Goal: Find contact information: Find contact information

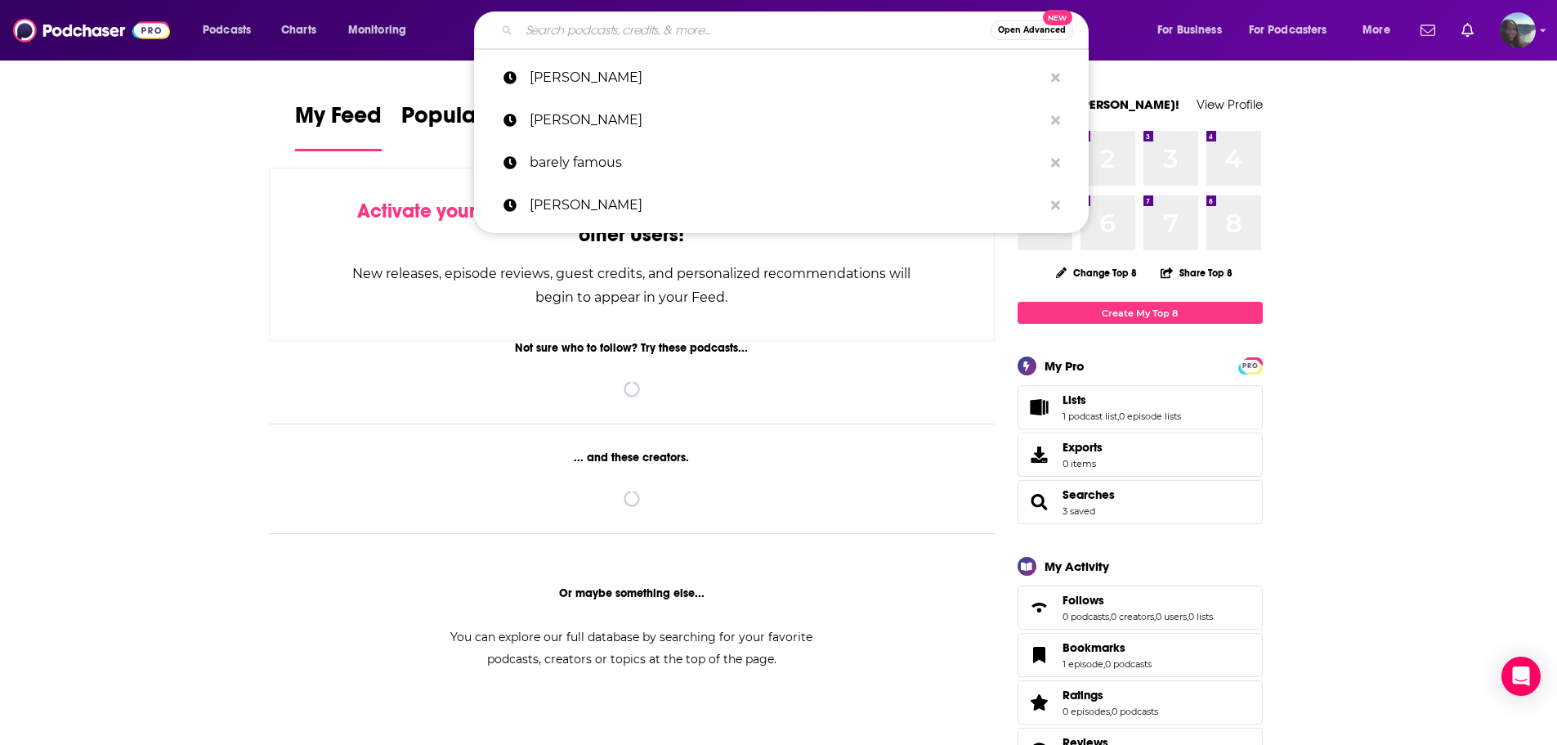
click at [834, 42] on input "Search podcasts, credits, & more..." at bounding box center [755, 30] width 472 height 26
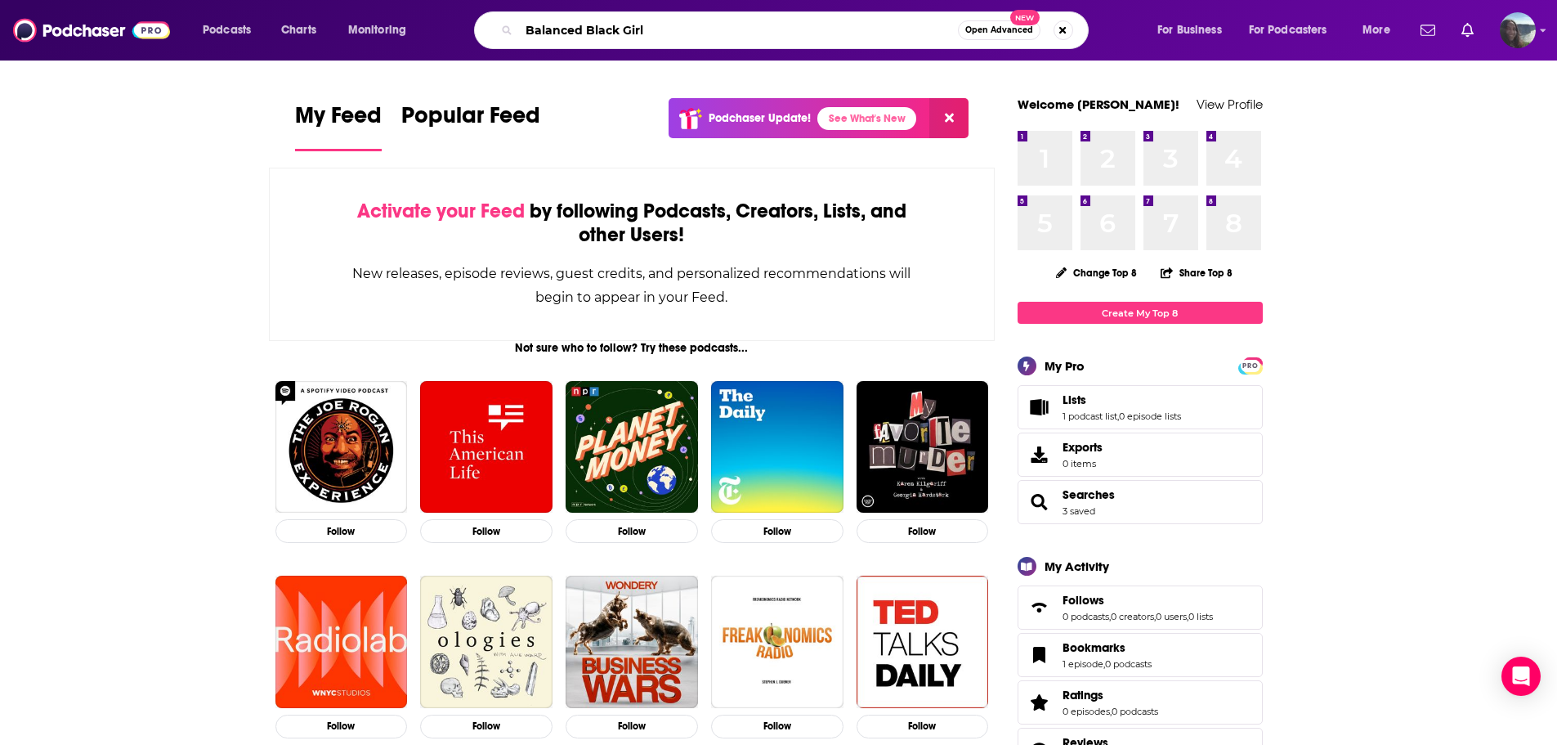
type input "Balanced Black Girl"
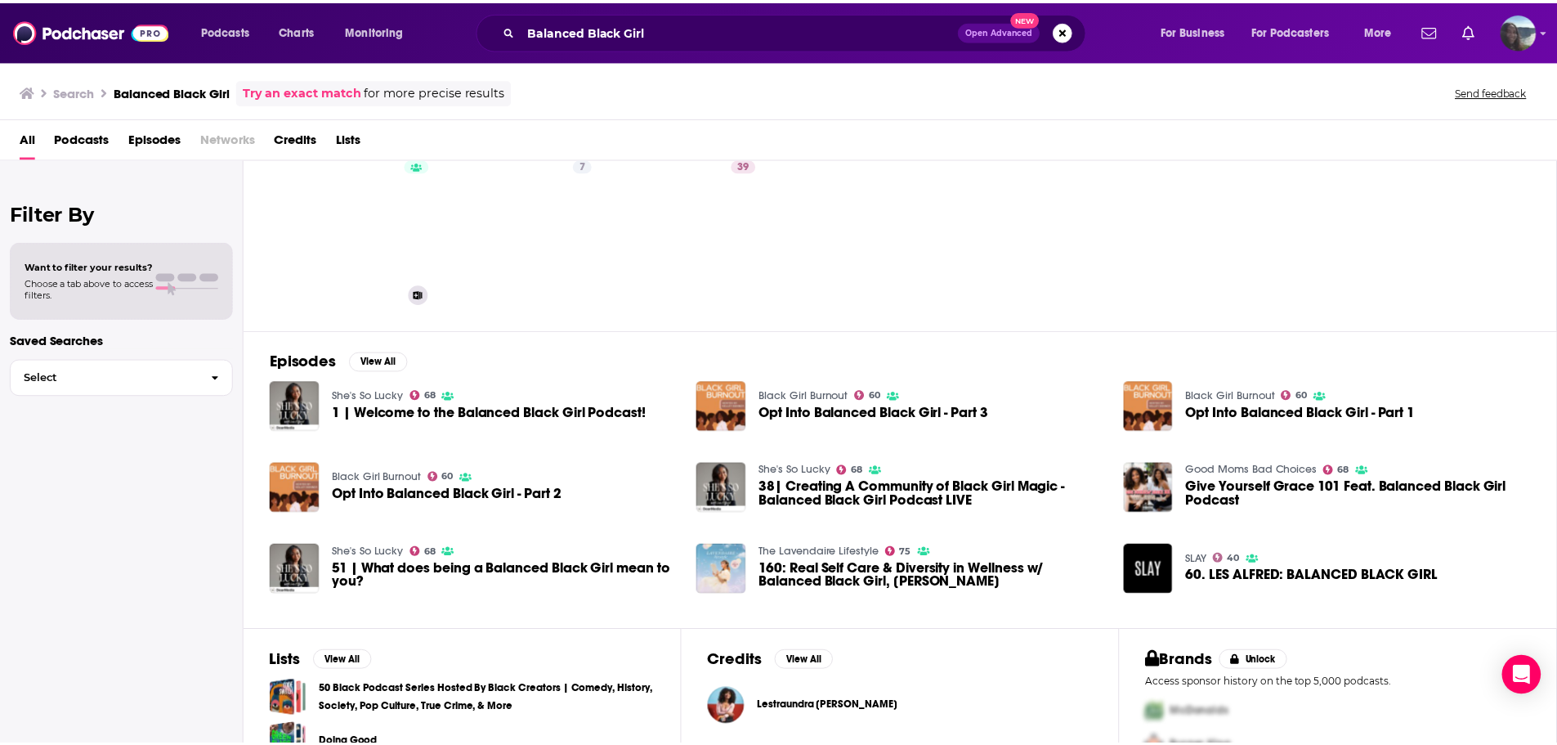
scroll to position [82, 0]
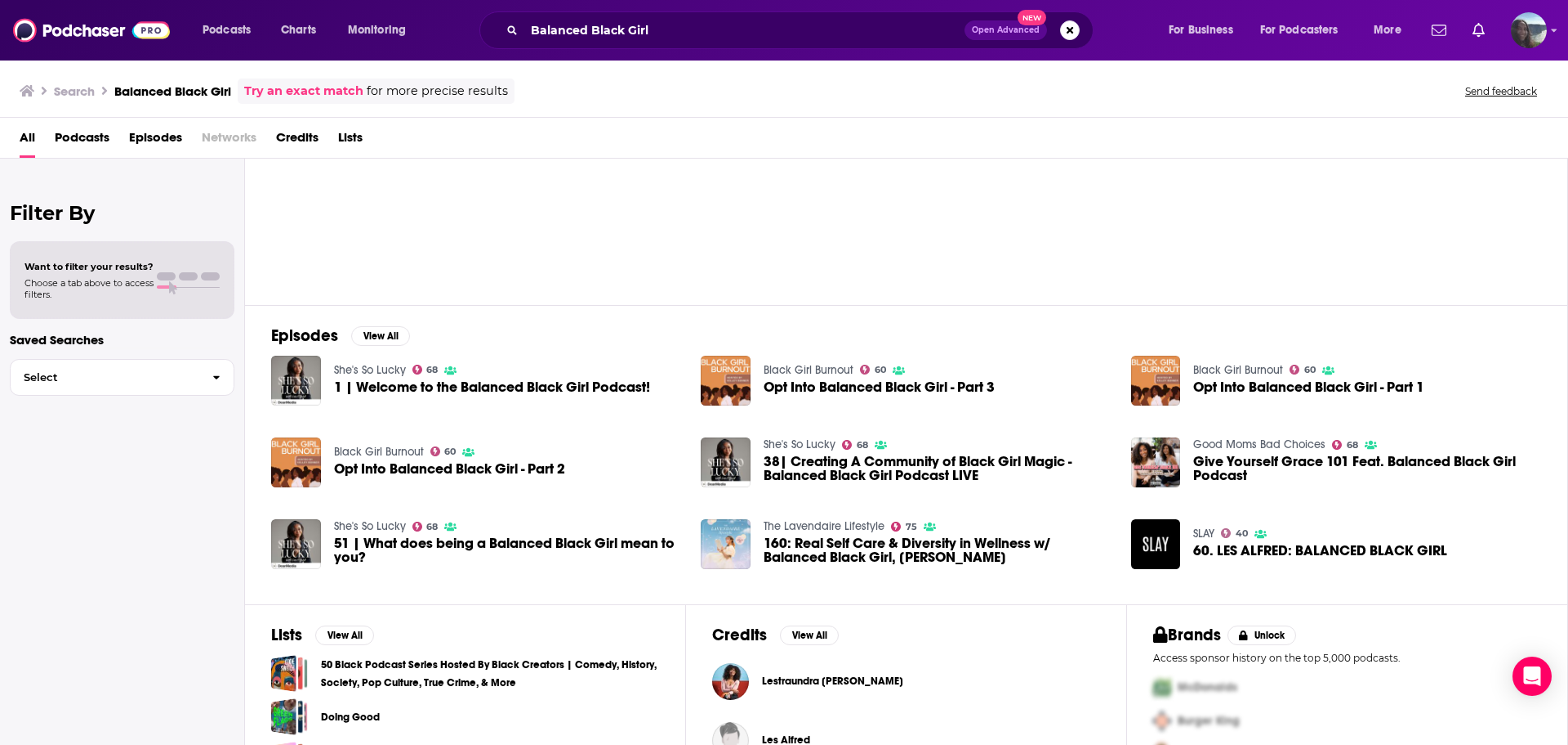
click at [378, 390] on span "1 | Welcome to the Balanced Black Girl Podcast!" at bounding box center [492, 387] width 316 height 14
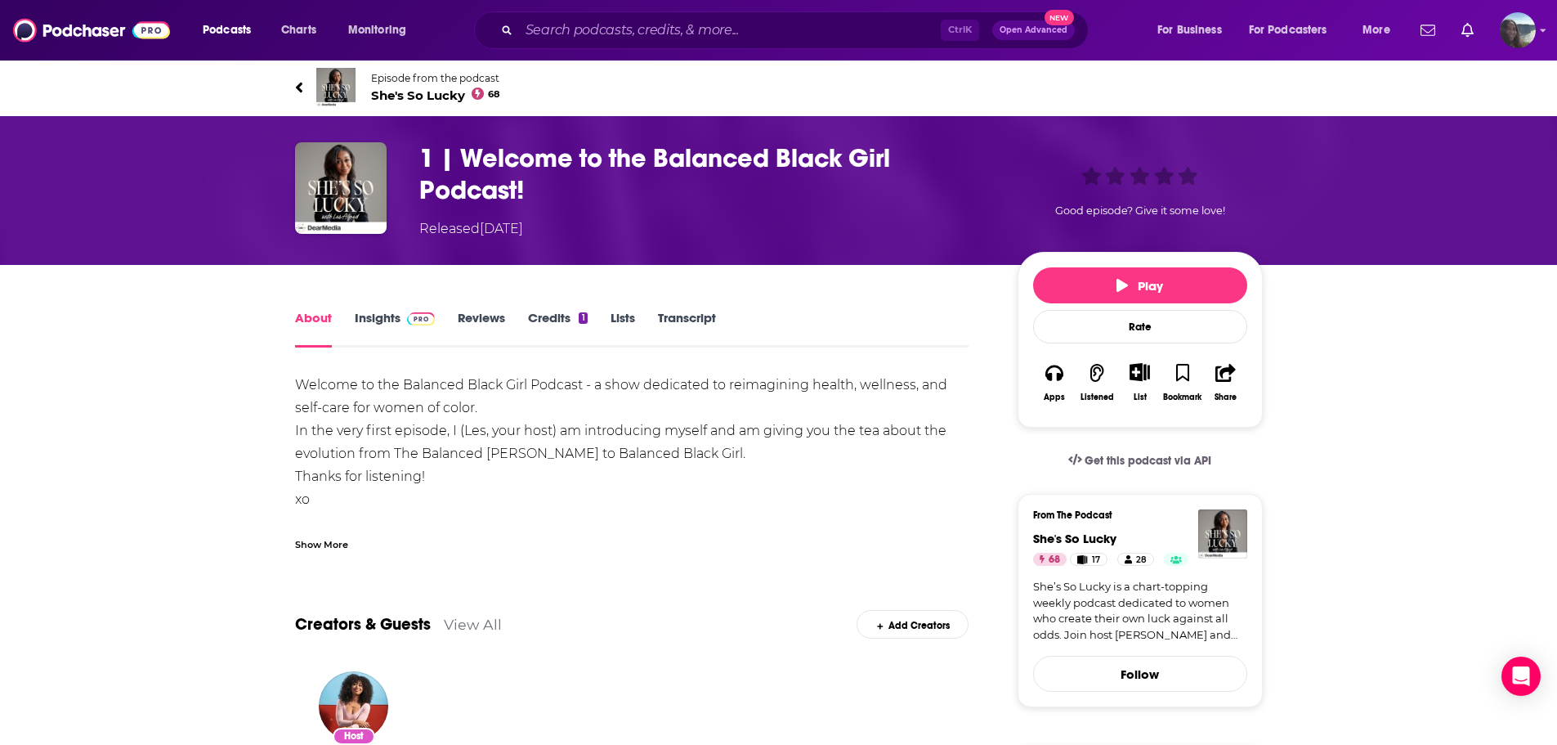
click at [541, 322] on link "Credits 1" at bounding box center [557, 329] width 59 height 38
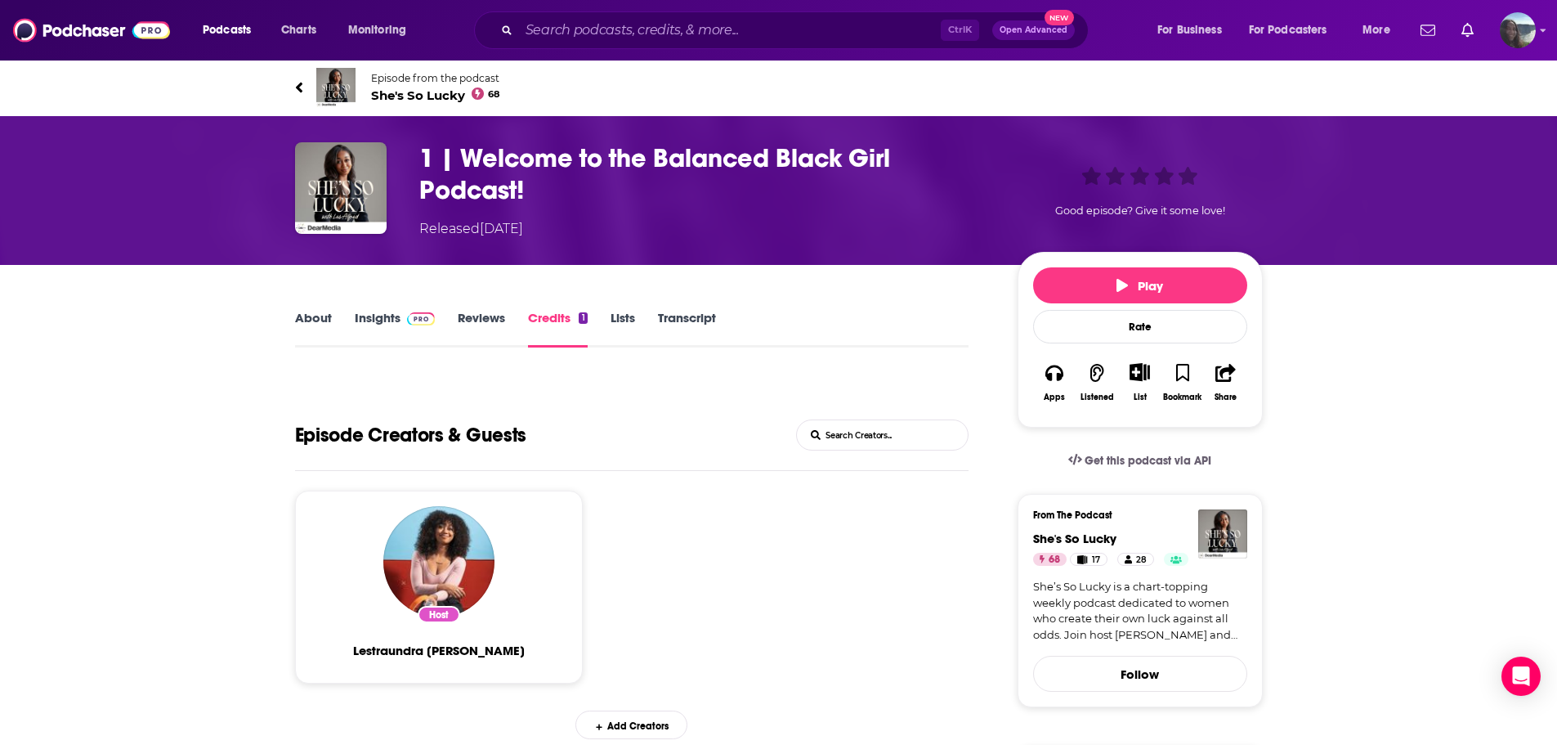
drag, startPoint x: 677, startPoint y: 13, endPoint x: 673, endPoint y: 29, distance: 16.7
click at [677, 13] on div "Ctrl K Open Advanced New" at bounding box center [781, 30] width 615 height 38
click at [673, 29] on input "Search podcasts, credits, & more..." at bounding box center [730, 30] width 422 height 26
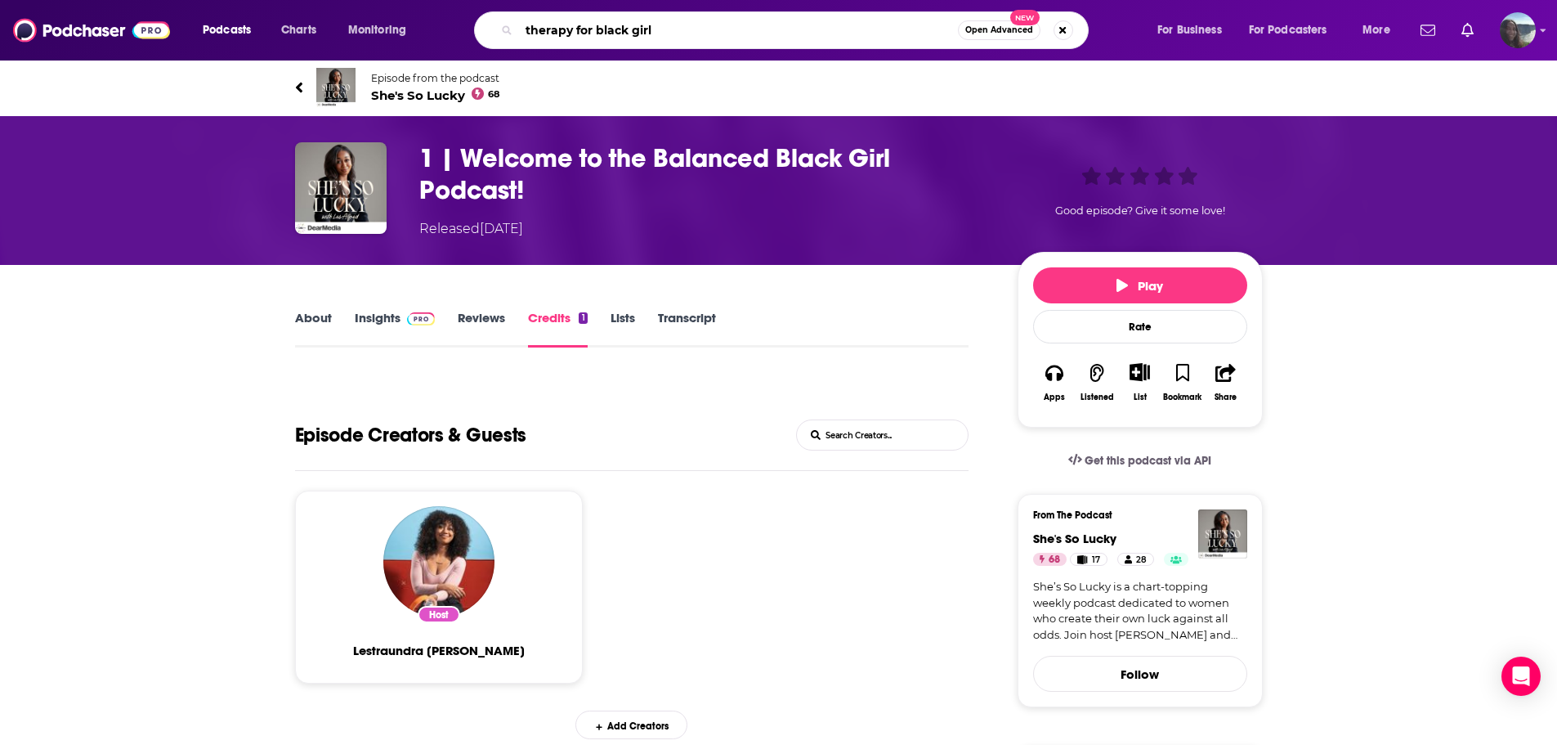
type input "therapy for black girls"
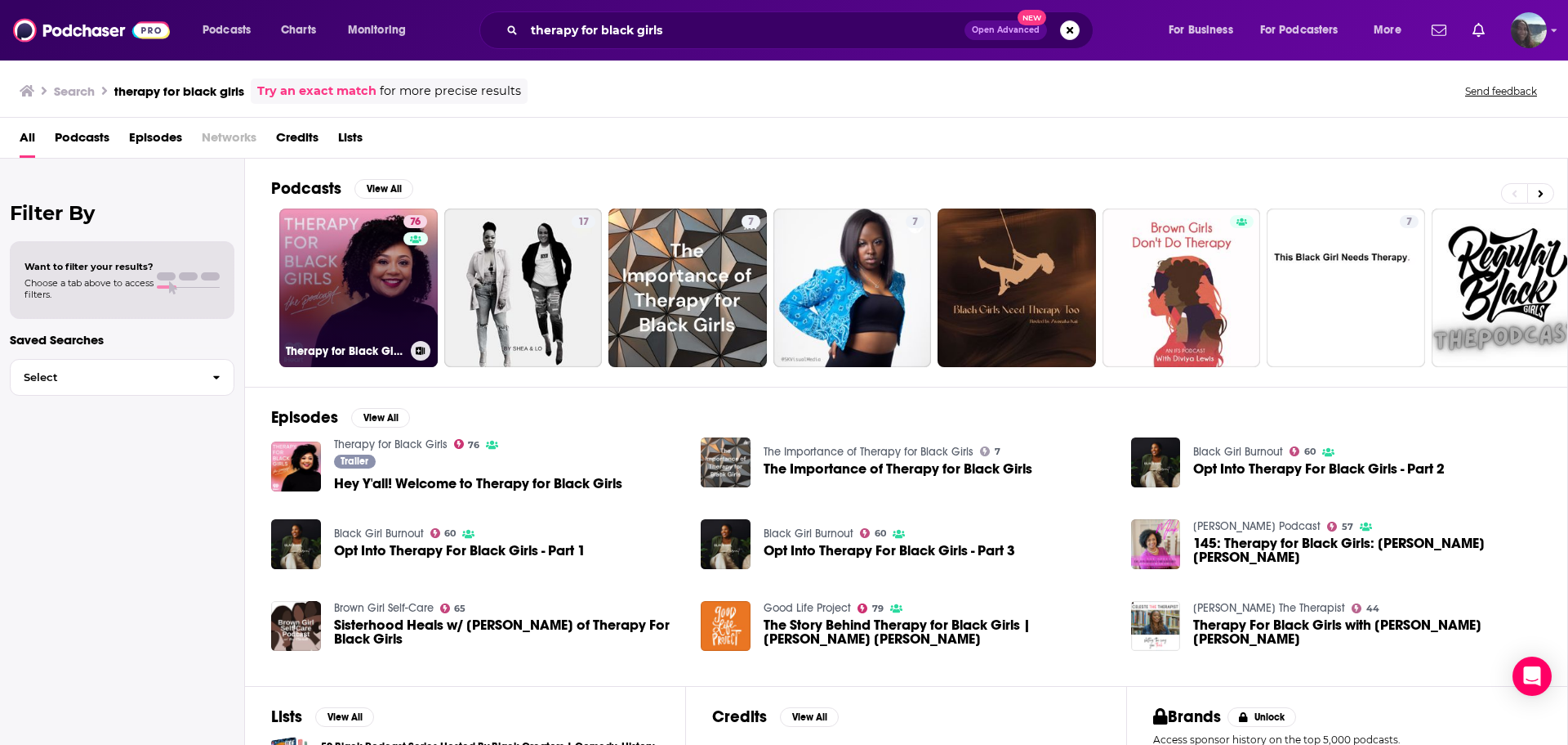
click at [356, 320] on link "76 Therapy for Black Girls" at bounding box center [359, 287] width 159 height 159
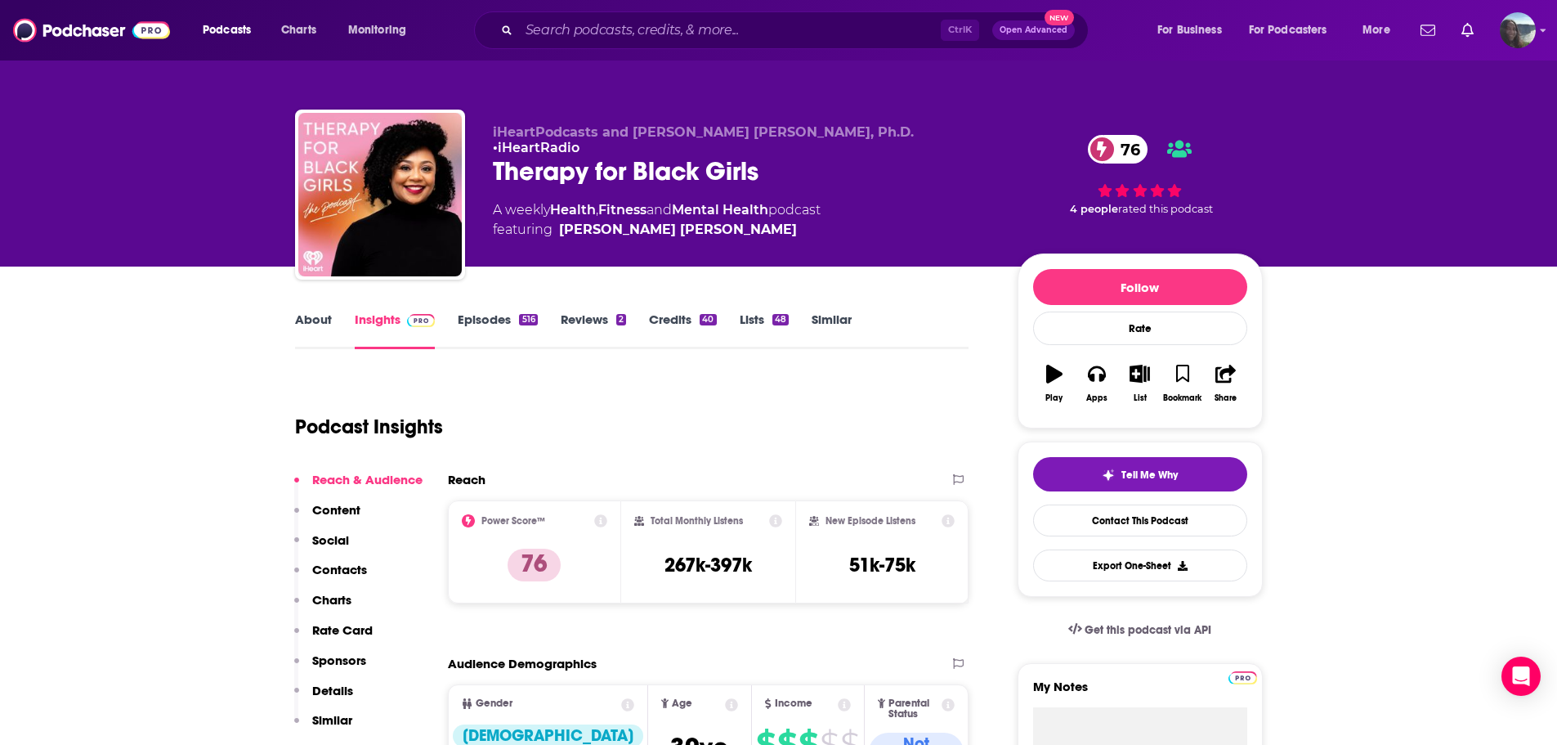
click at [320, 323] on link "About" at bounding box center [313, 330] width 37 height 38
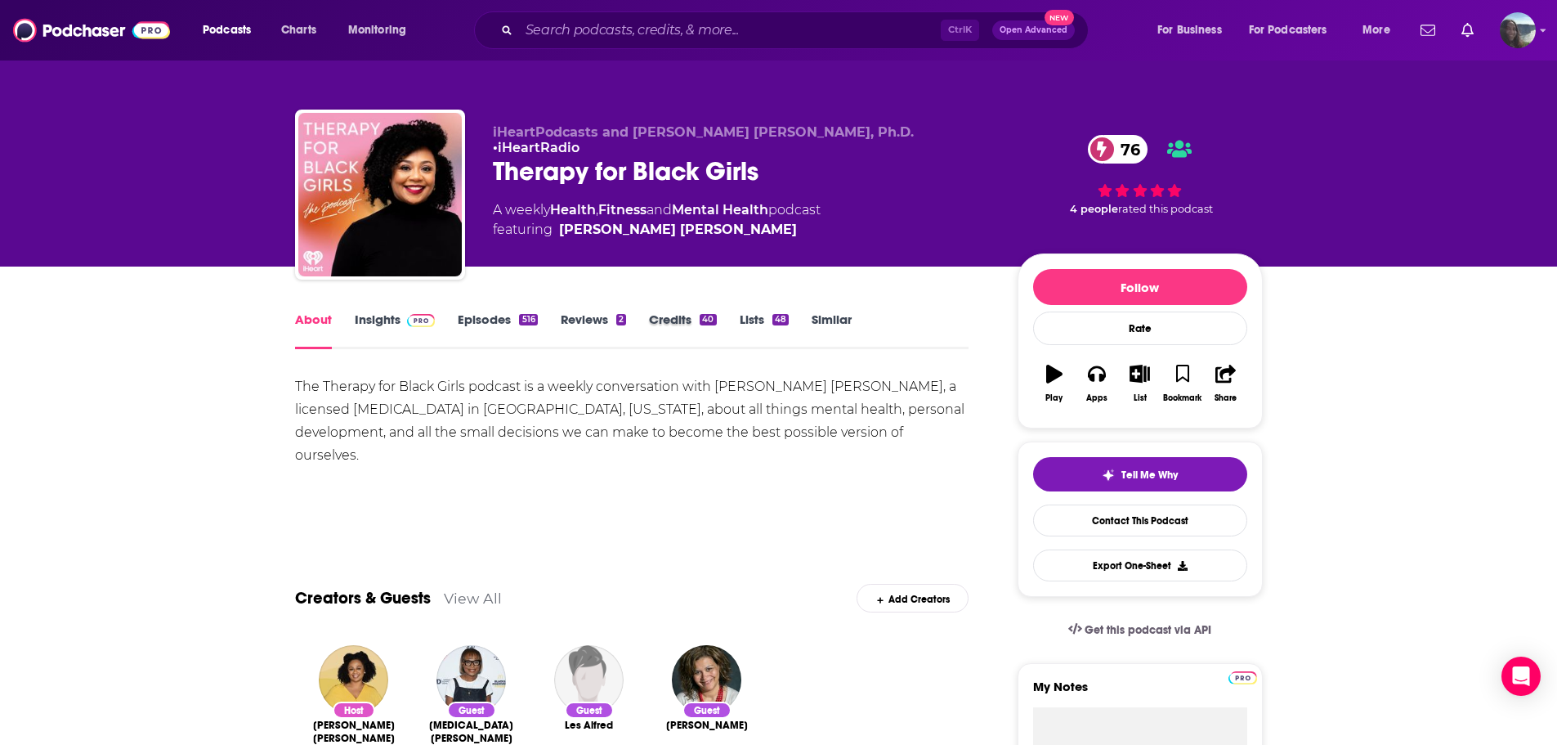
drag, startPoint x: 736, startPoint y: 321, endPoint x: 702, endPoint y: 322, distance: 34.3
click at [733, 321] on div "Credits 40" at bounding box center [694, 330] width 90 height 38
click at [691, 322] on link "Credits 40" at bounding box center [682, 330] width 67 height 38
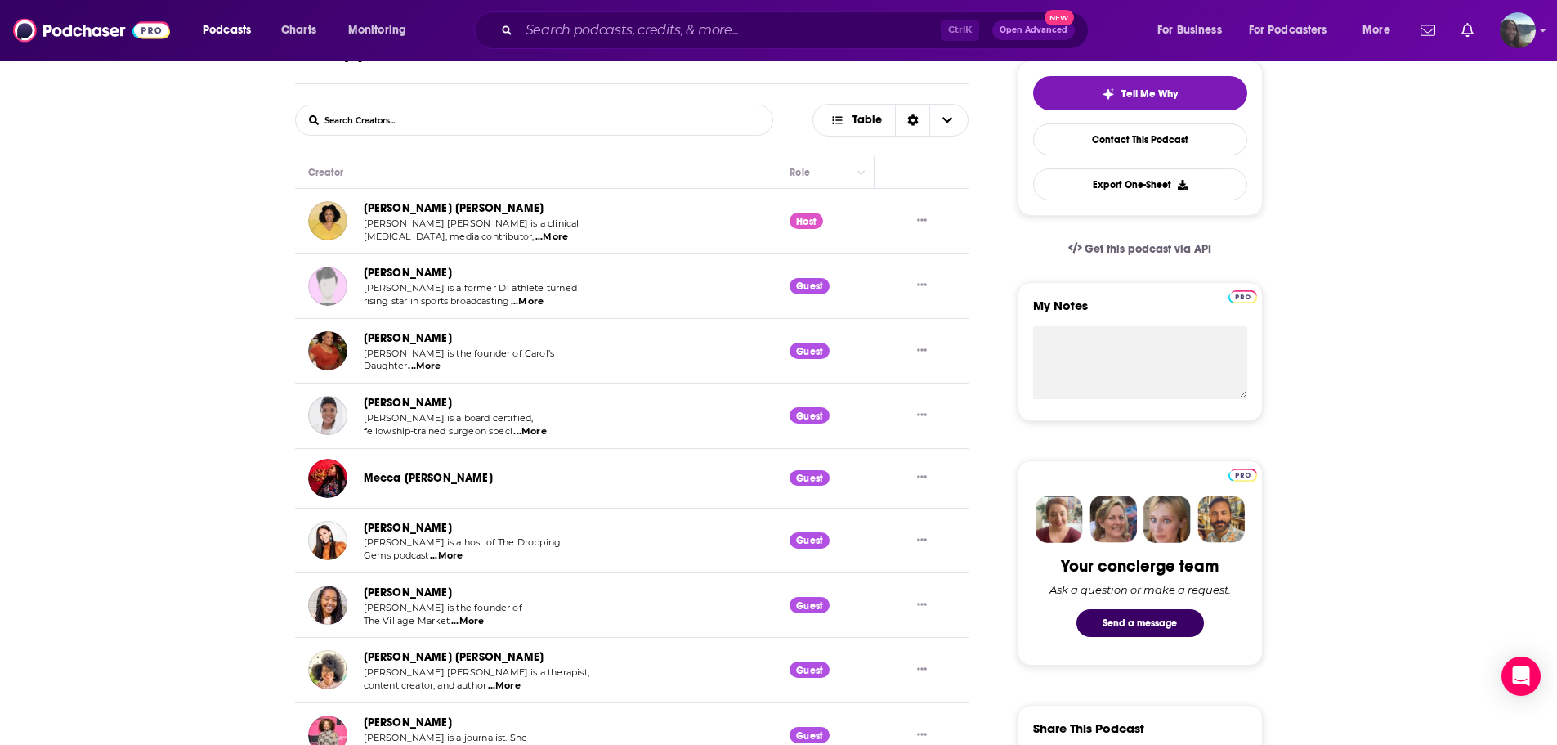
scroll to position [155, 0]
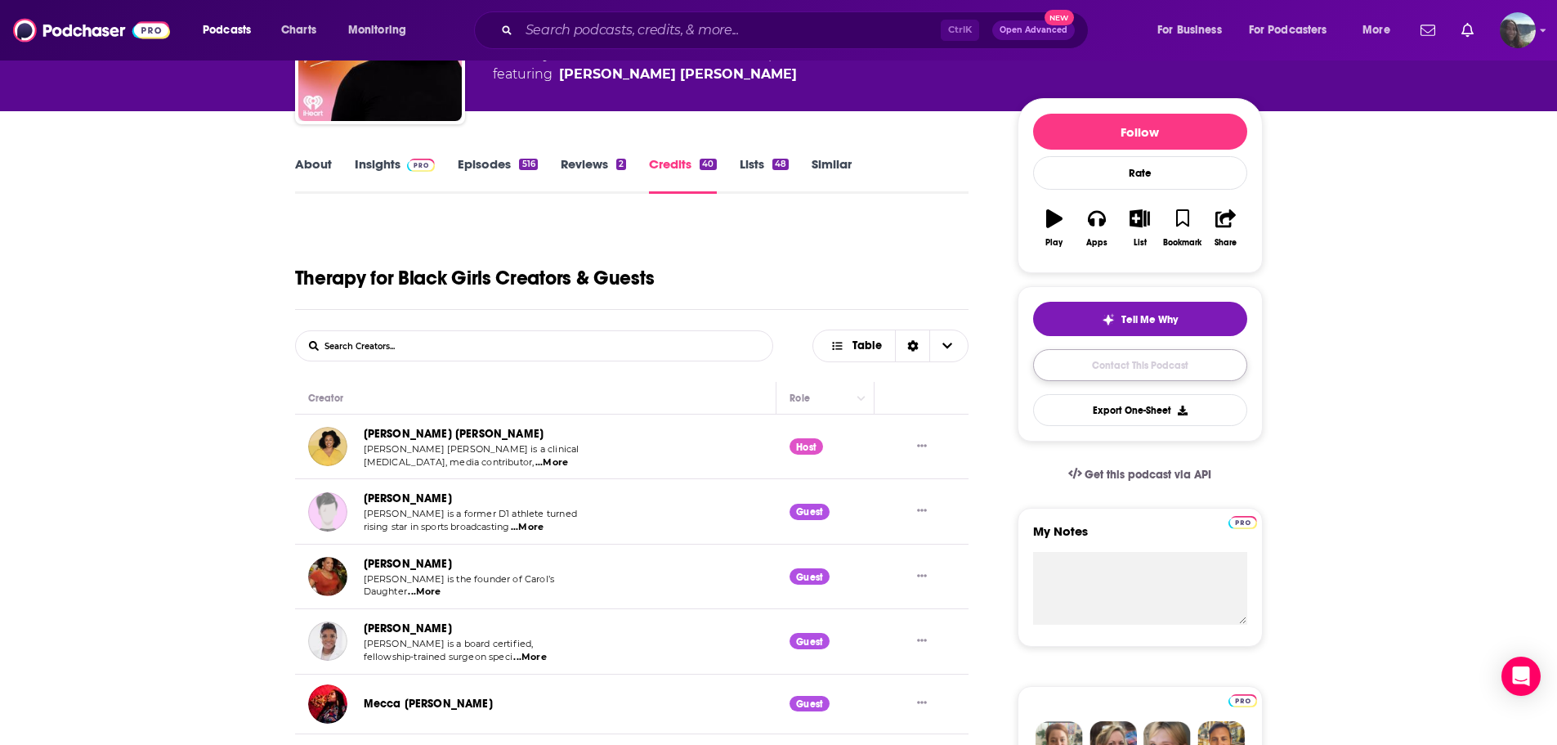
click at [1080, 365] on link "Contact This Podcast" at bounding box center [1140, 365] width 214 height 32
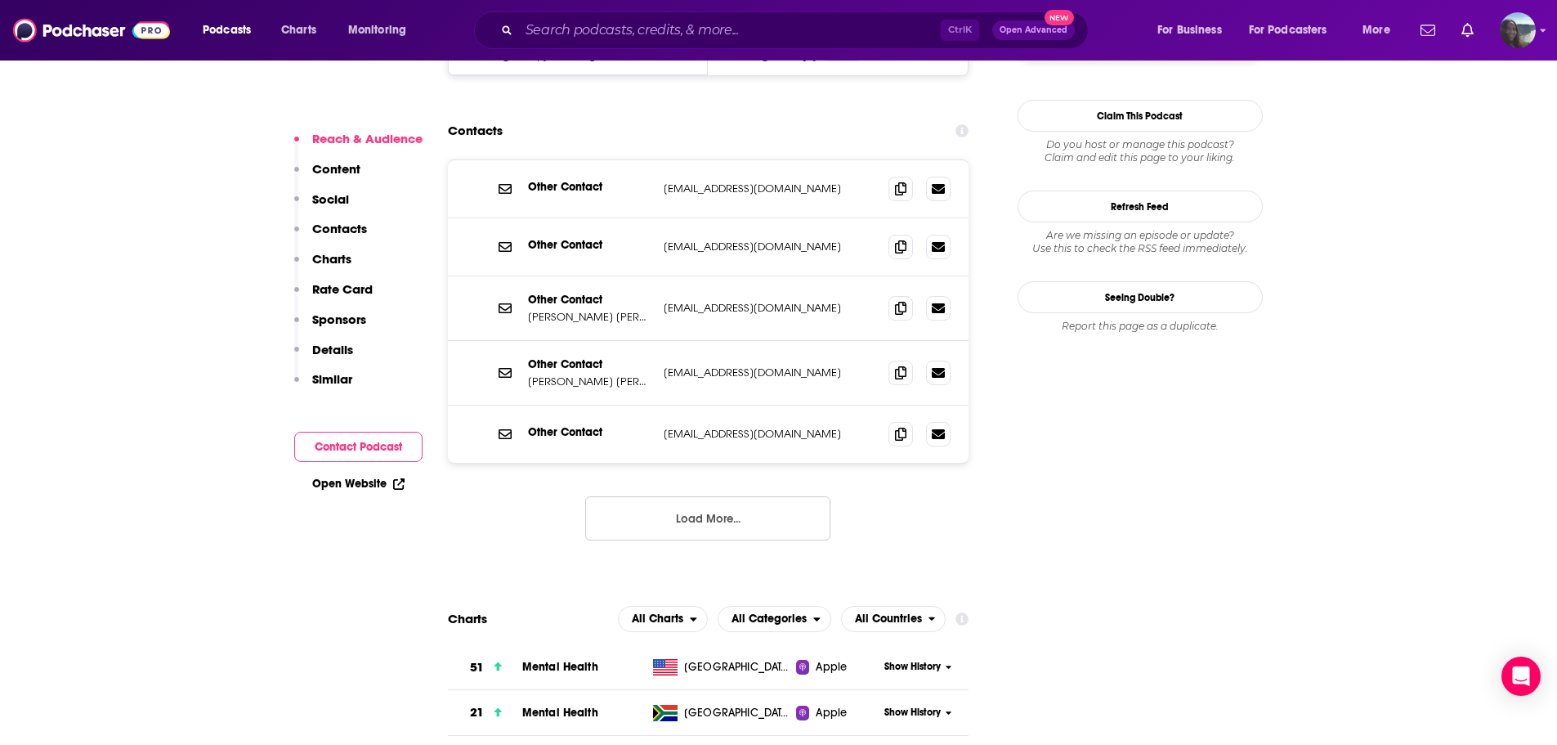
scroll to position [1583, 0]
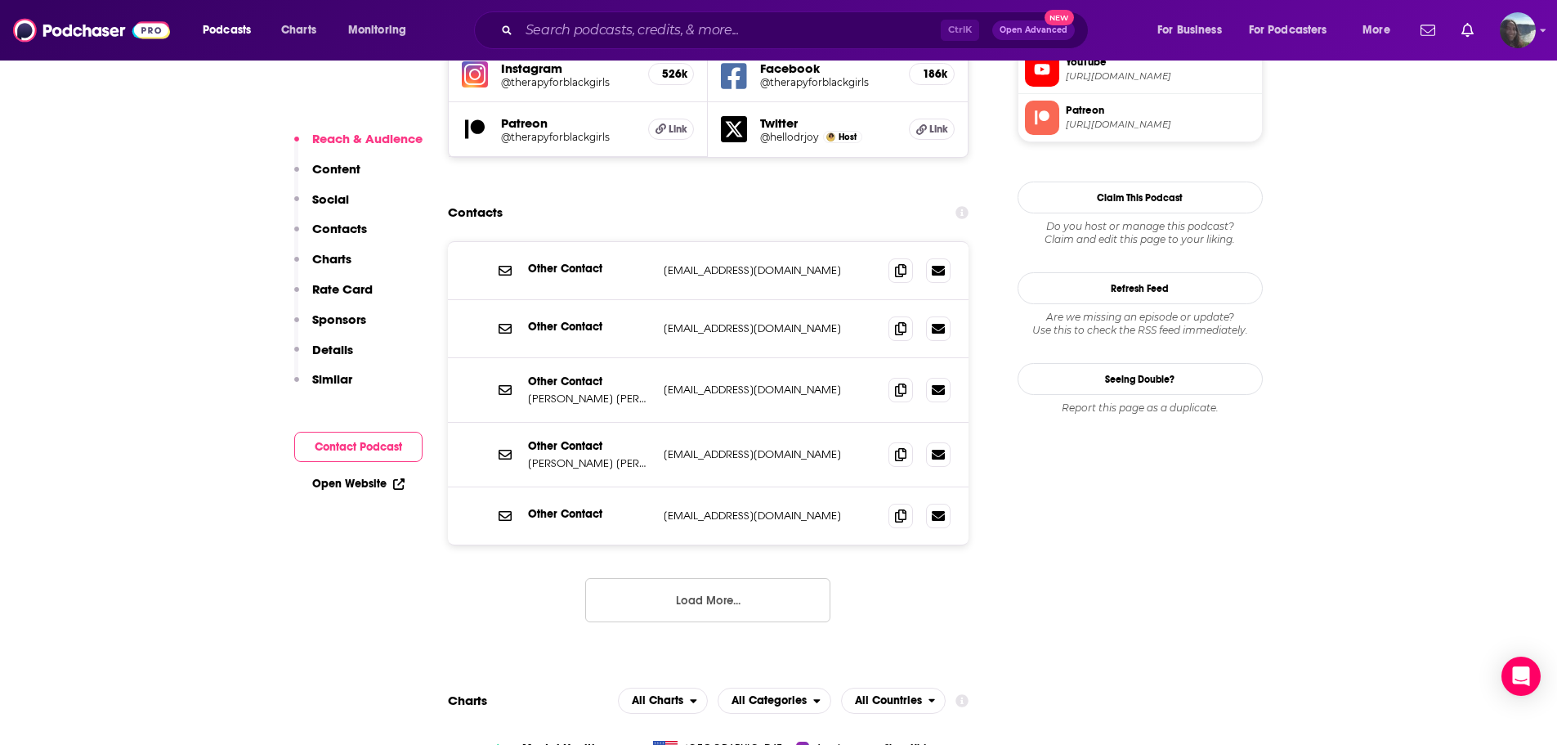
click at [702, 382] on p "[EMAIL_ADDRESS][DOMAIN_NAME]" at bounding box center [770, 389] width 212 height 14
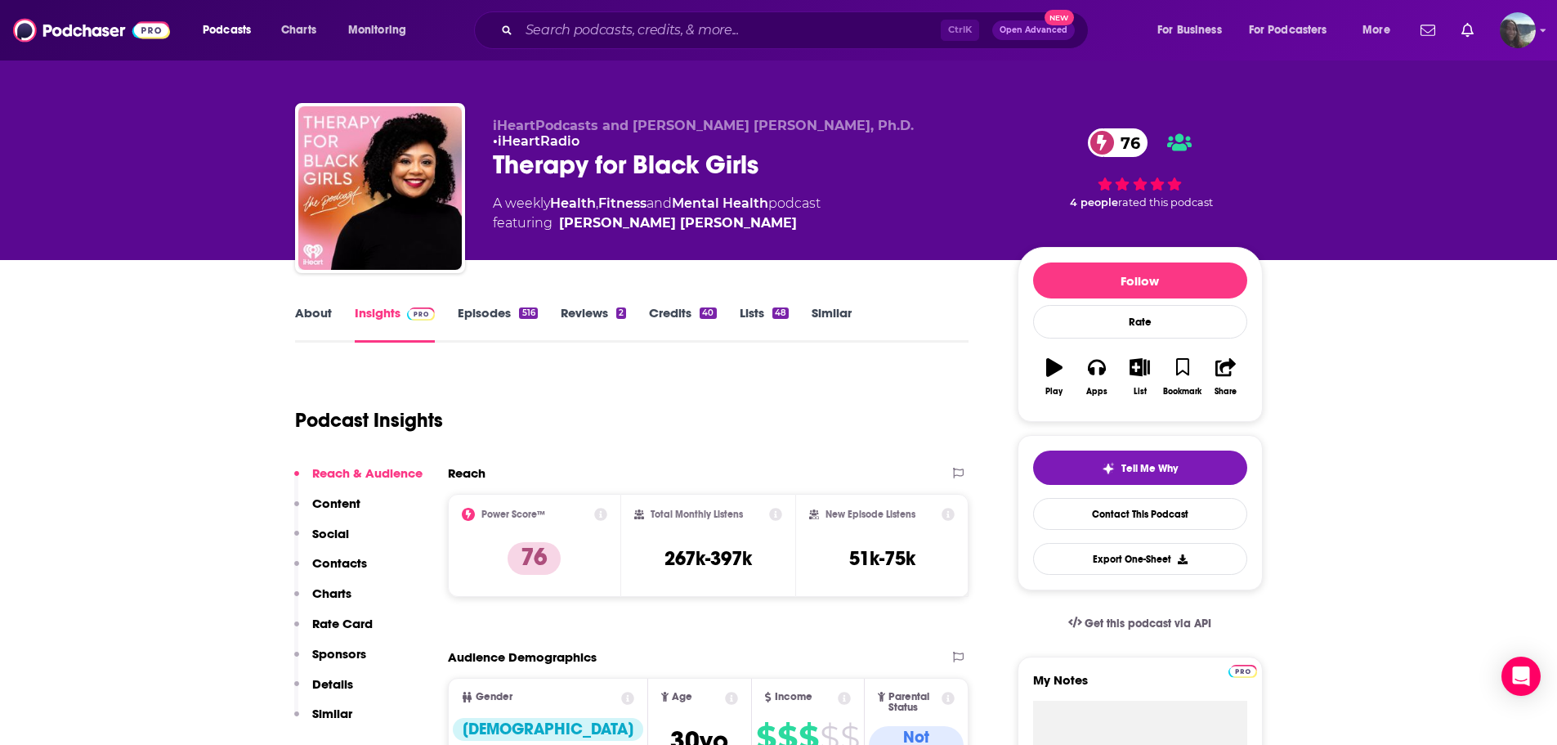
scroll to position [0, 0]
